Goal: Transaction & Acquisition: Purchase product/service

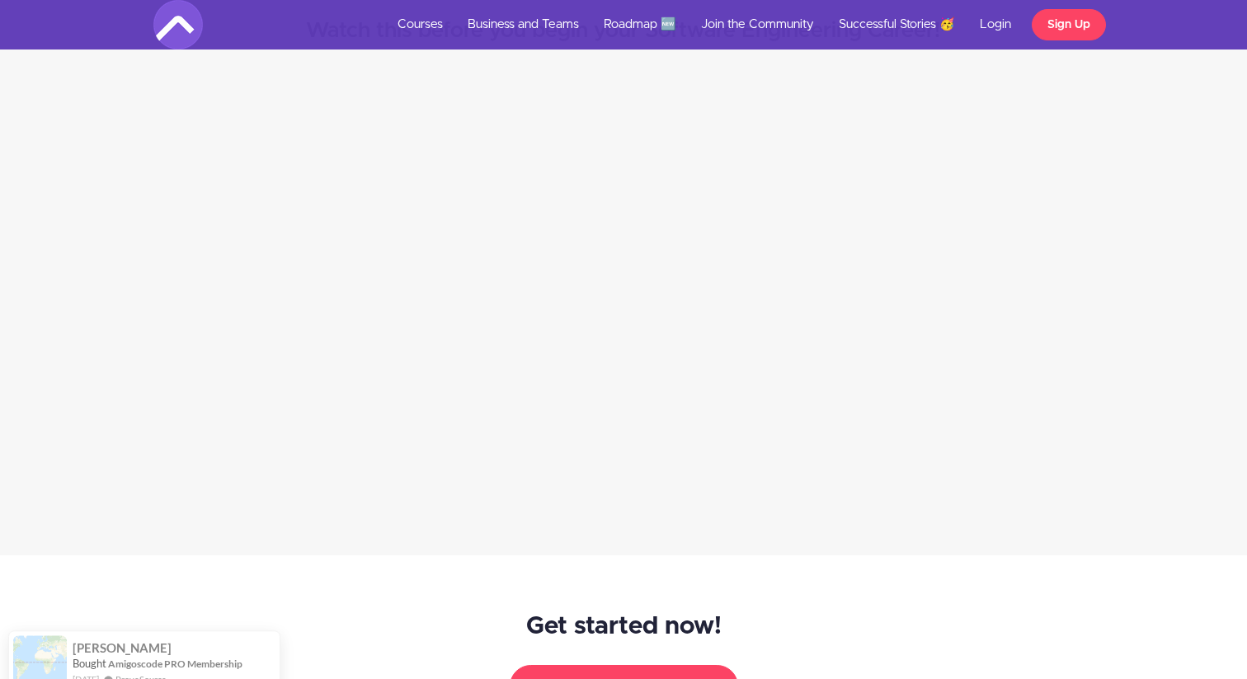
scroll to position [1765, 0]
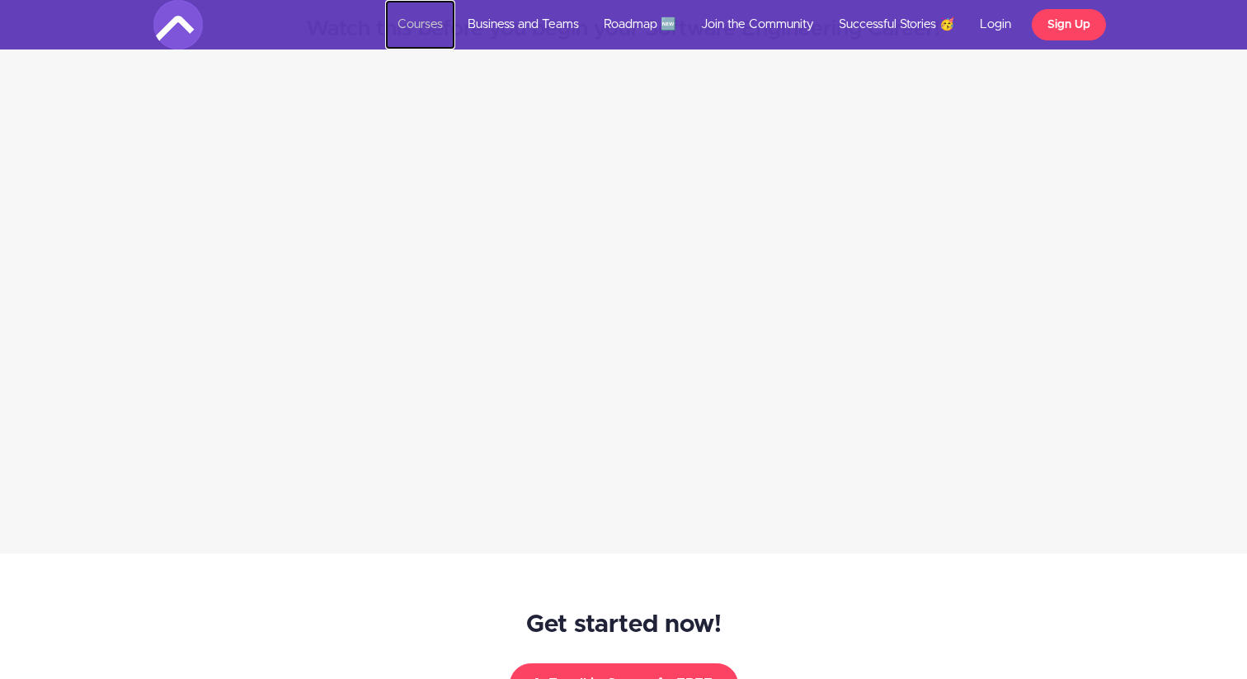
click at [420, 21] on link "Courses" at bounding box center [420, 24] width 70 height 49
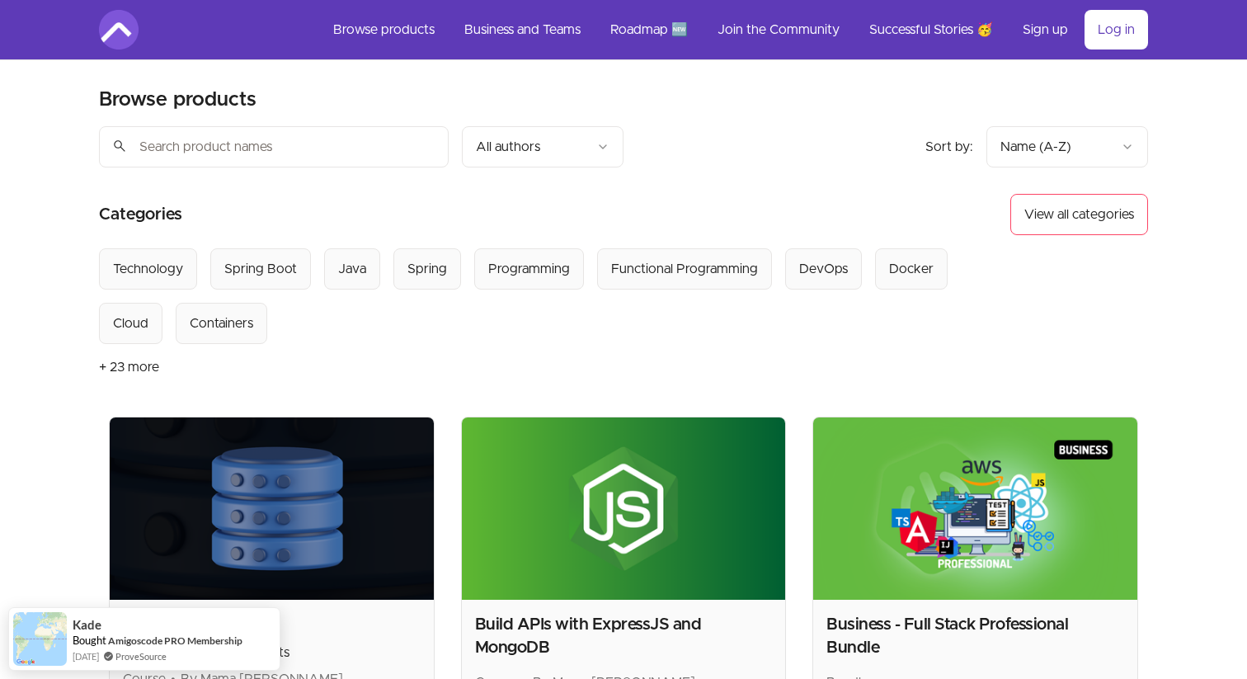
click at [285, 150] on input "search" at bounding box center [274, 146] width 350 height 41
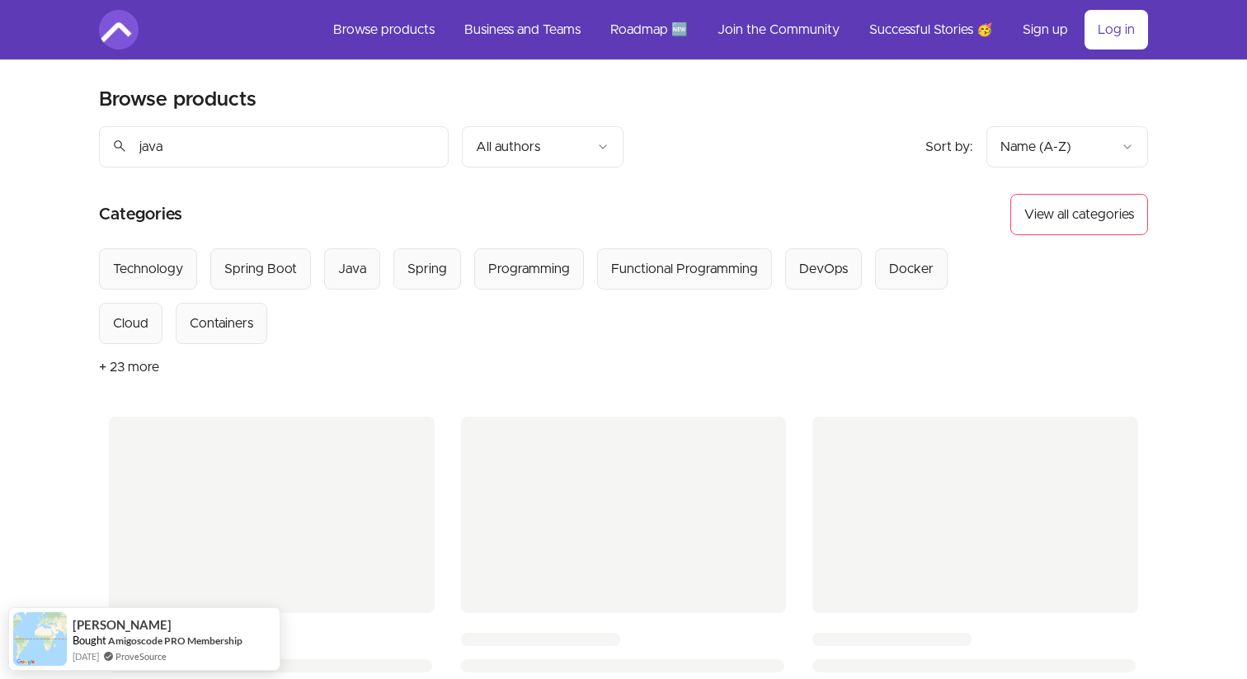
type input "java"
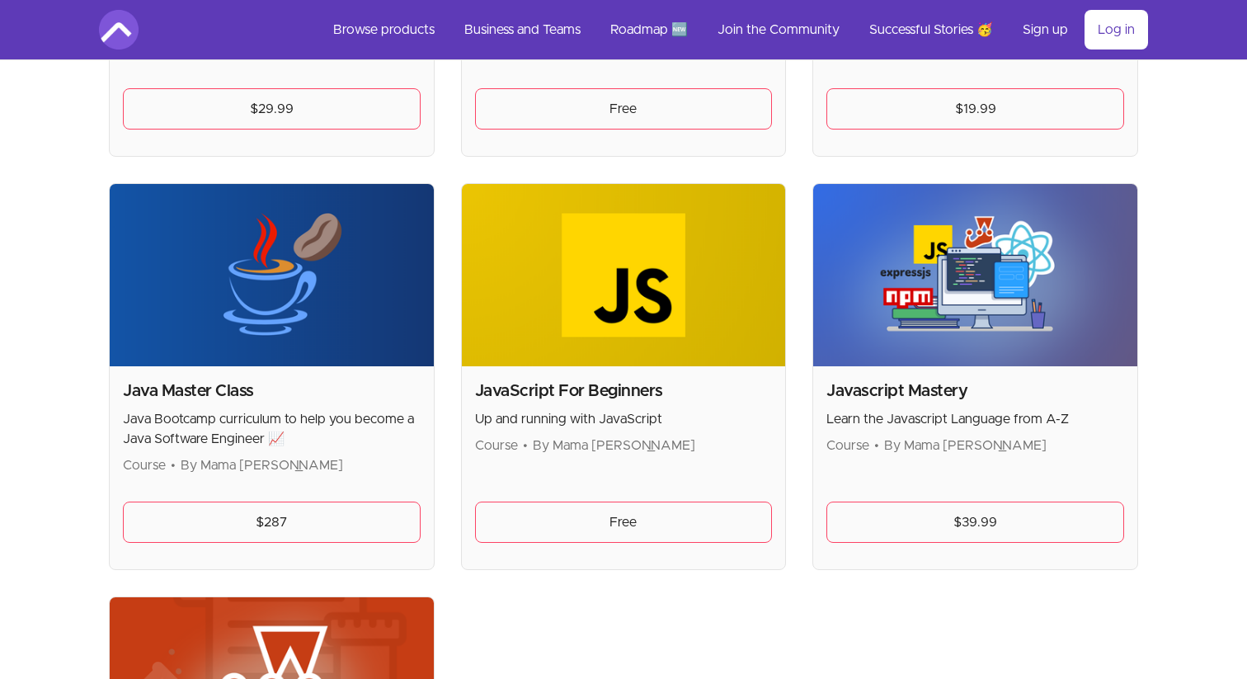
scroll to position [671, 0]
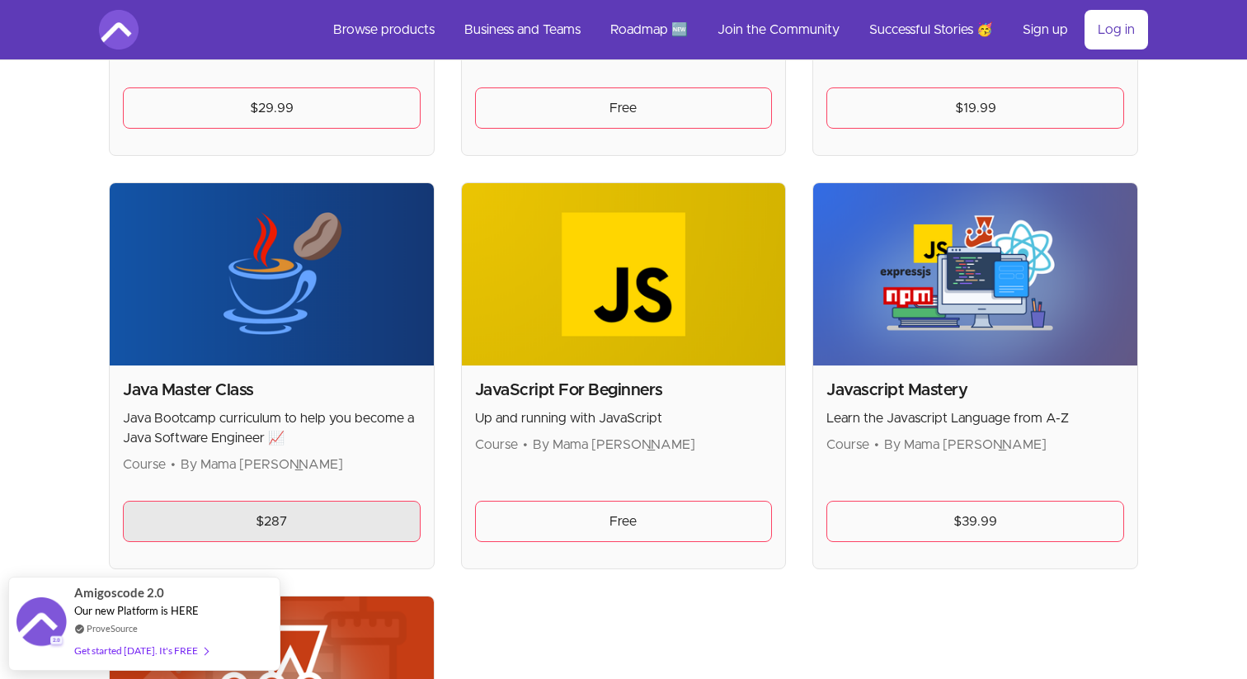
click at [264, 501] on link "$287" at bounding box center [272, 521] width 298 height 41
click at [259, 516] on link "$287" at bounding box center [272, 521] width 298 height 41
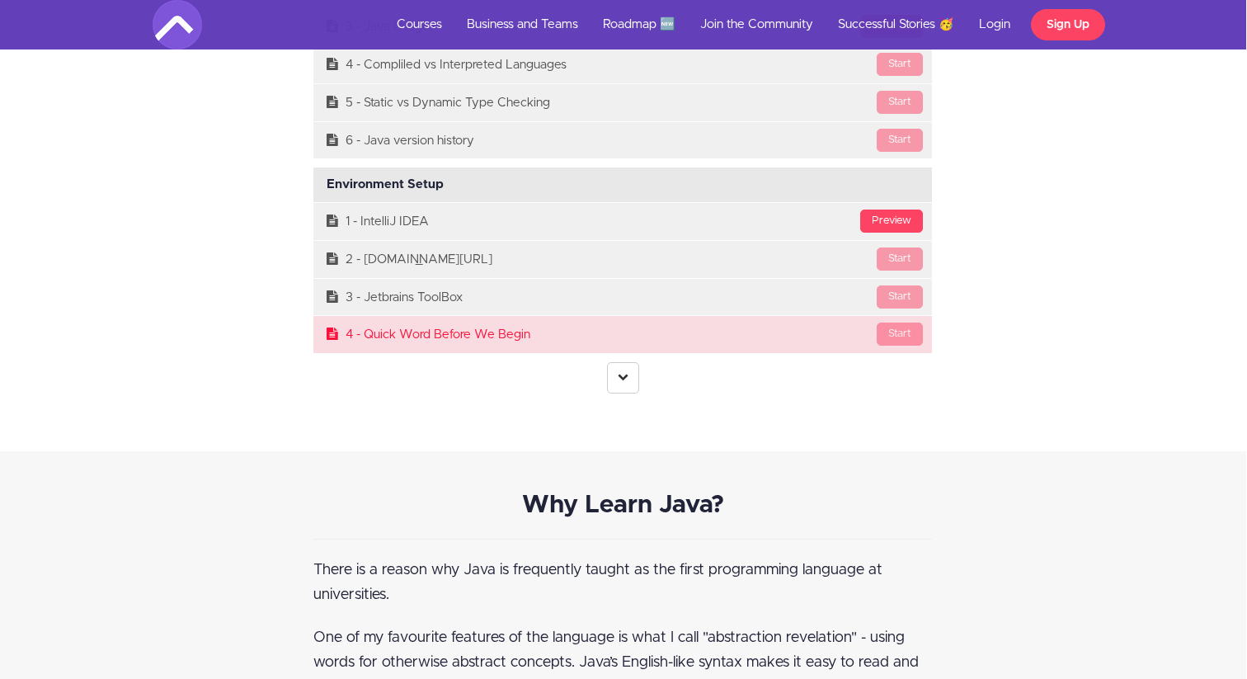
scroll to position [4557, 1]
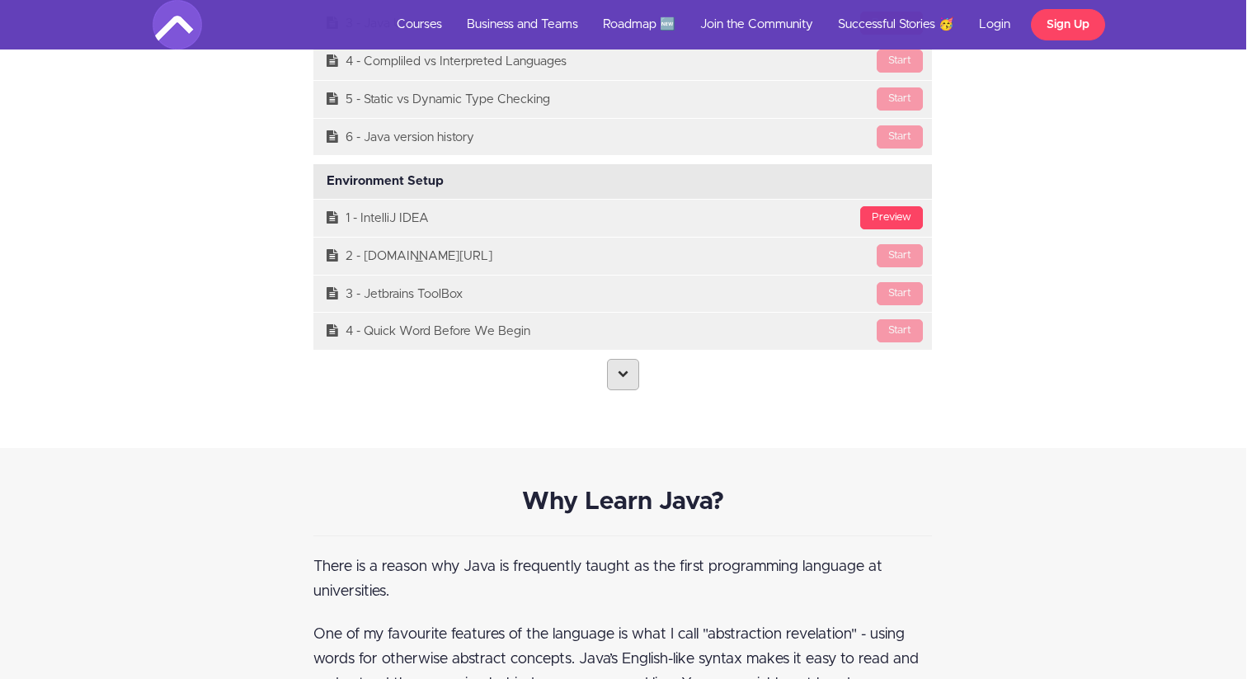
click at [621, 379] on icon at bounding box center [623, 373] width 11 height 11
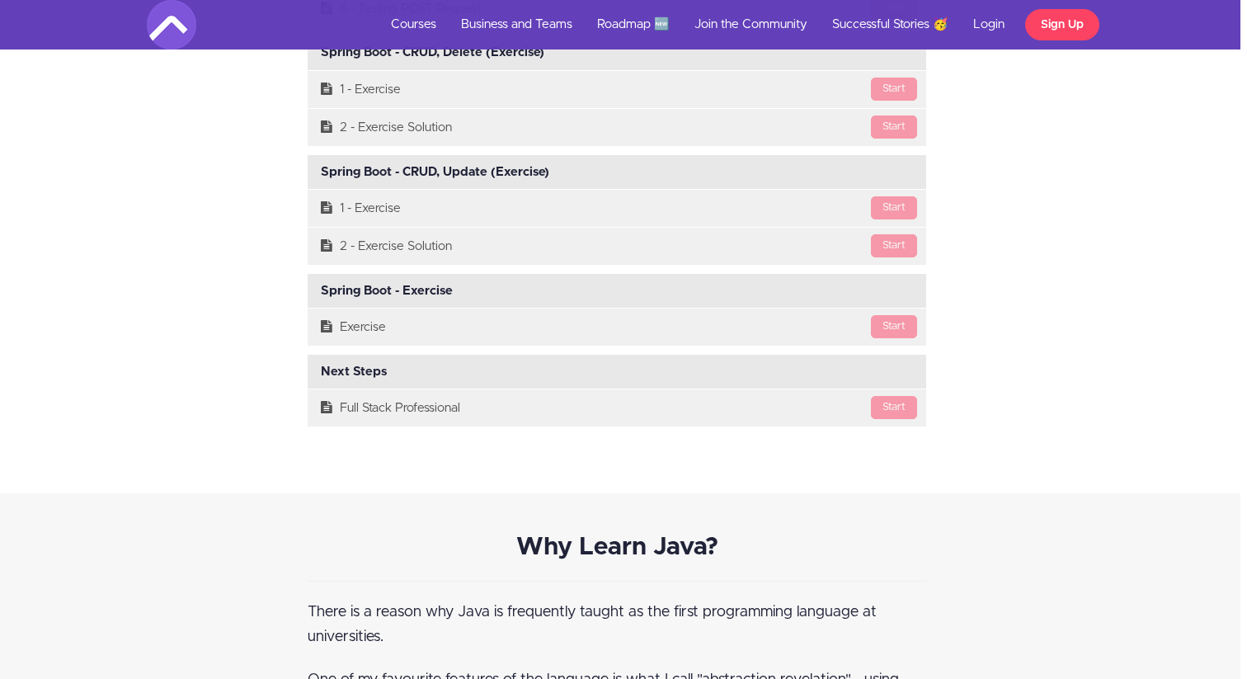
scroll to position [20330, 7]
